Goal: Find contact information: Find contact information

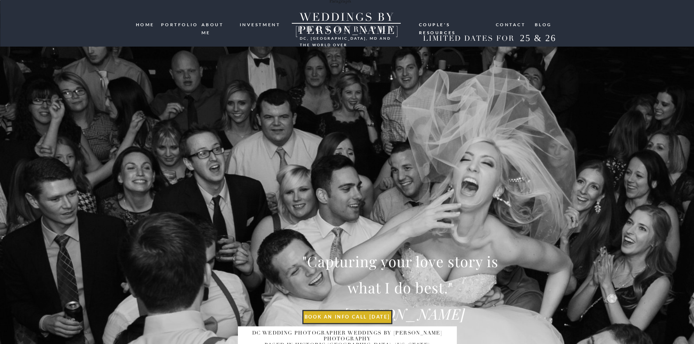
click at [513, 24] on nav "Contact" at bounding box center [511, 24] width 31 height 7
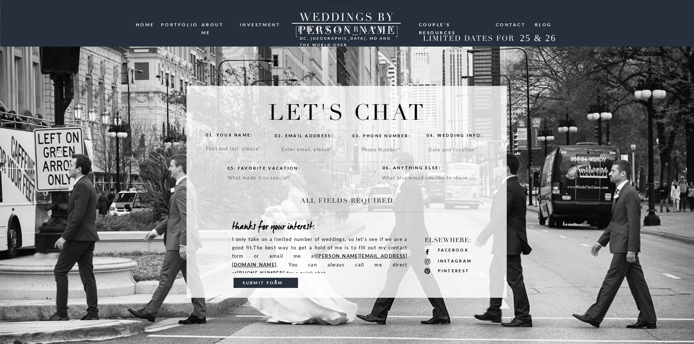
click at [220, 24] on nav "ABOUT ME" at bounding box center [217, 24] width 33 height 7
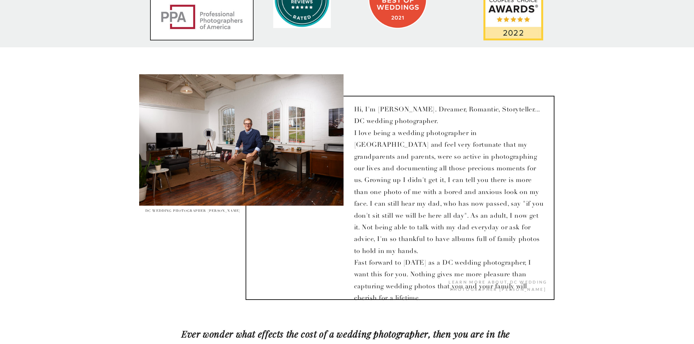
scroll to position [547, 0]
